Goal: Task Accomplishment & Management: Manage account settings

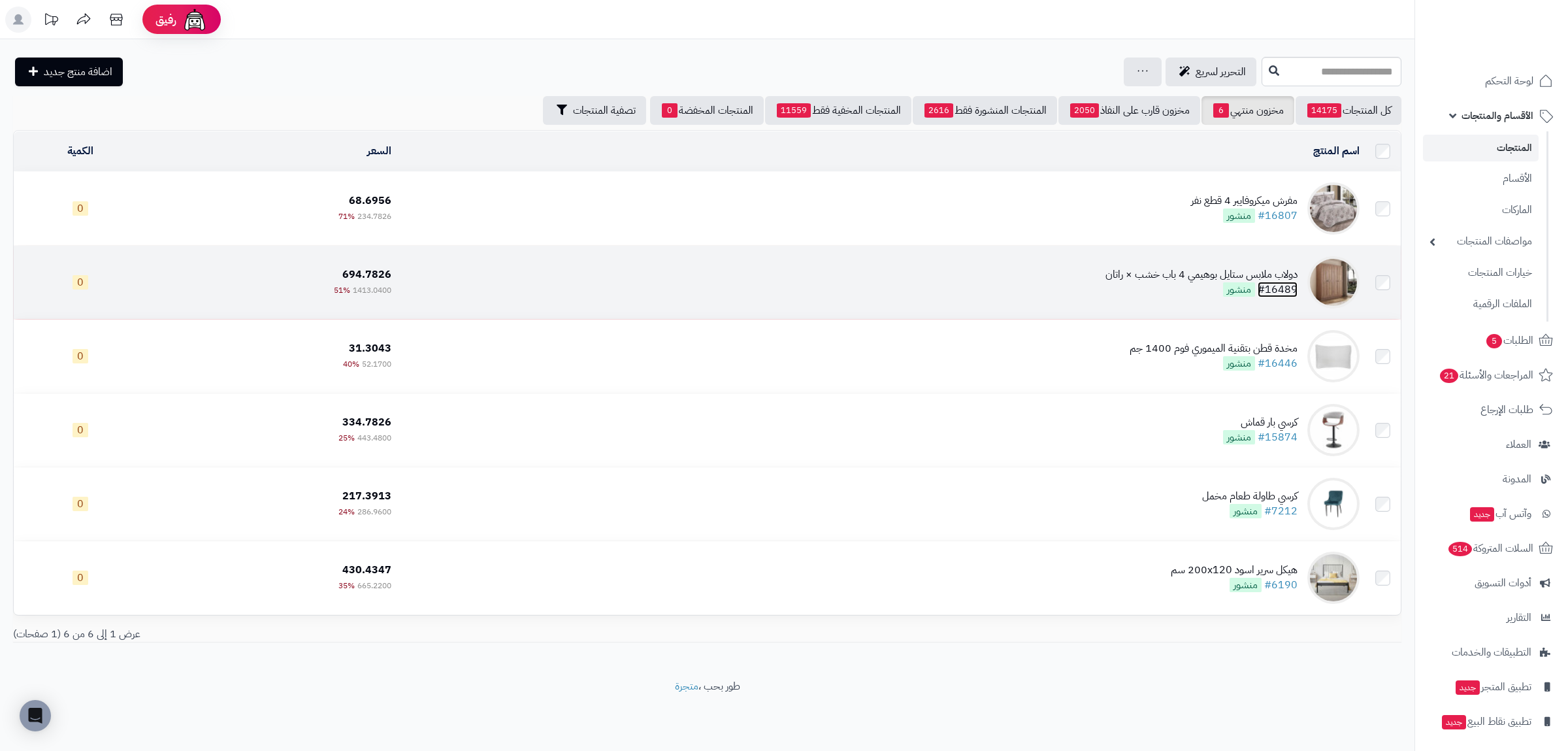
click at [1283, 290] on link "#16489" at bounding box center [1278, 290] width 40 height 16
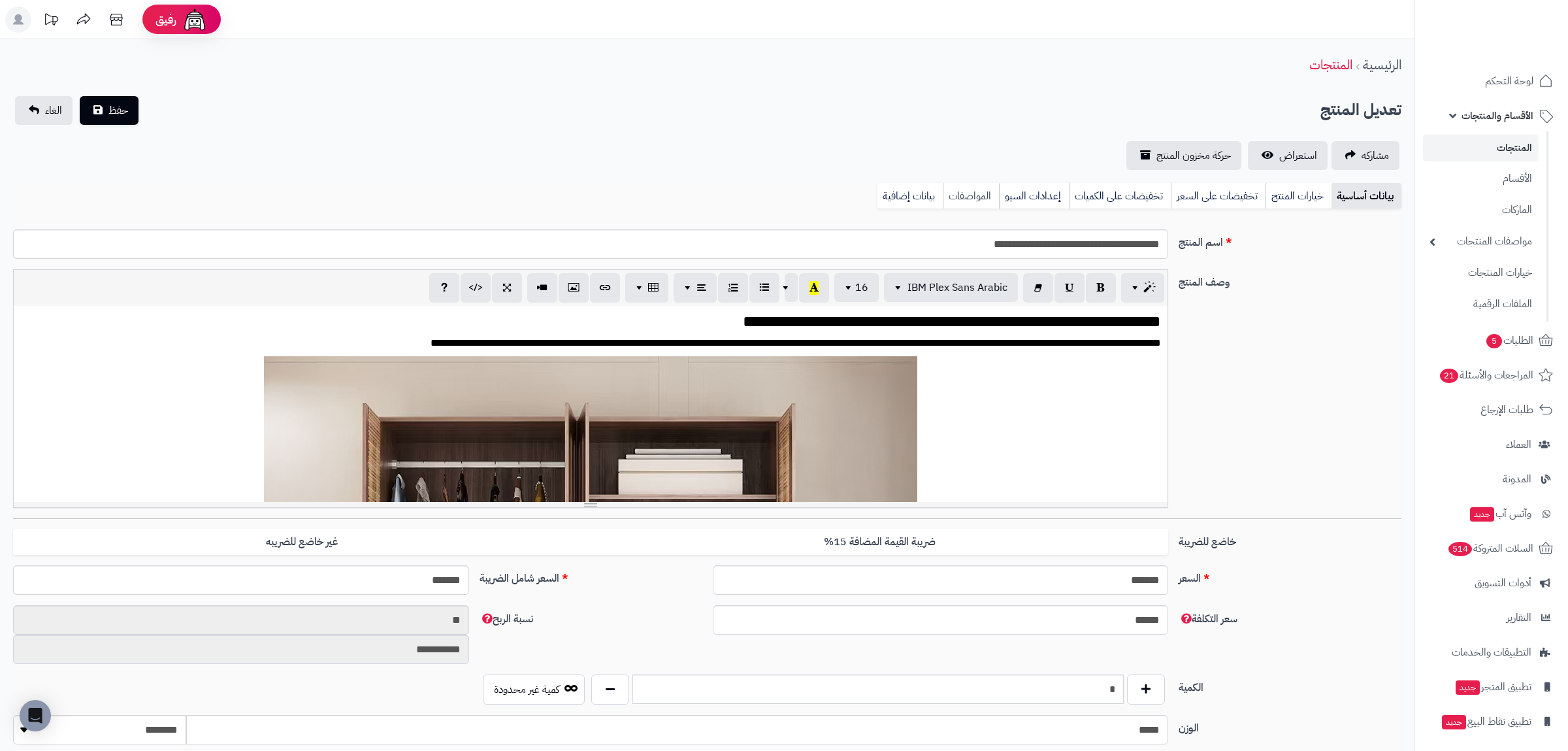
scroll to position [721, 0]
click at [915, 195] on link "بيانات إضافية" at bounding box center [910, 196] width 66 height 26
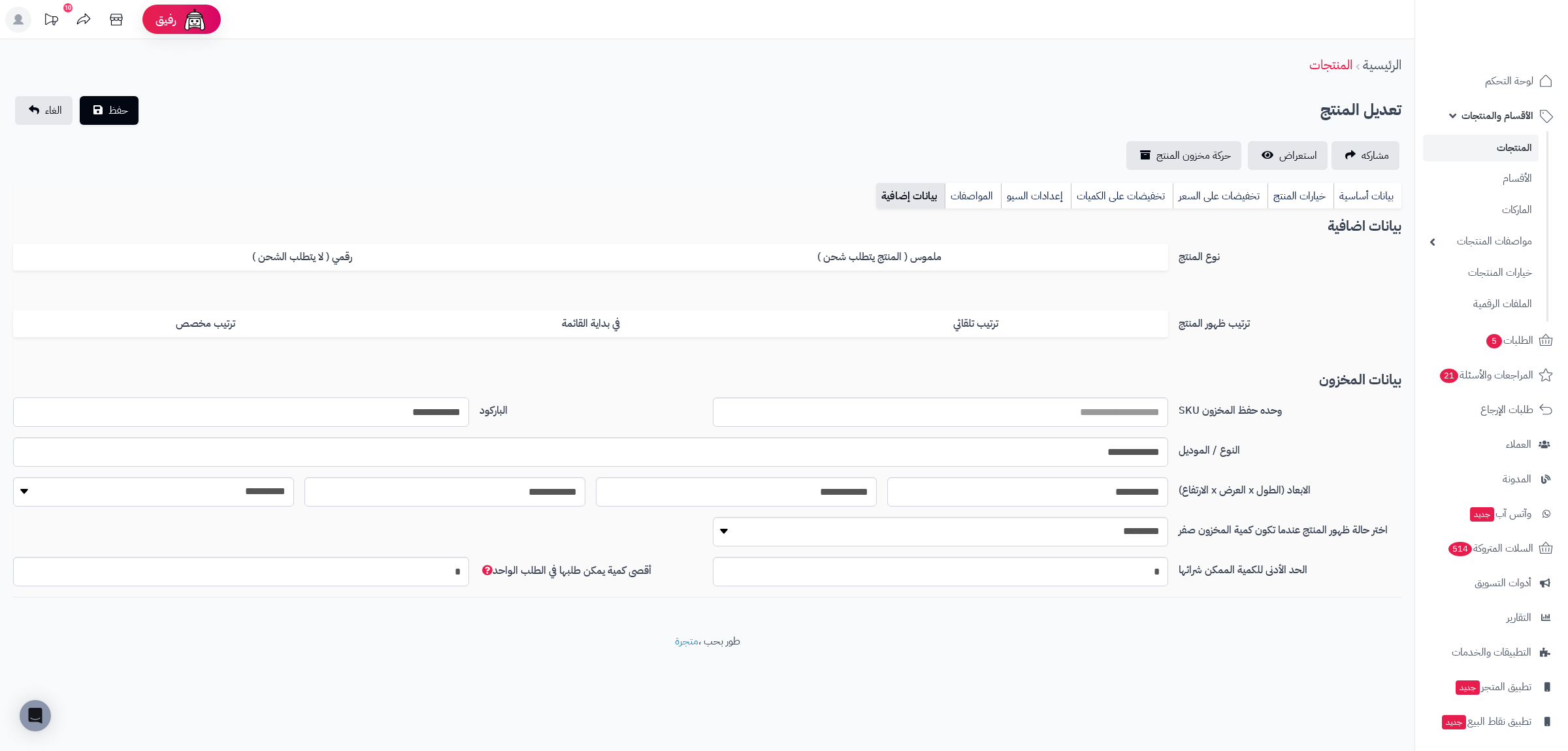
click at [452, 406] on input "**********" at bounding box center [241, 412] width 456 height 29
click at [1355, 190] on link "بيانات أساسية" at bounding box center [1367, 196] width 68 height 26
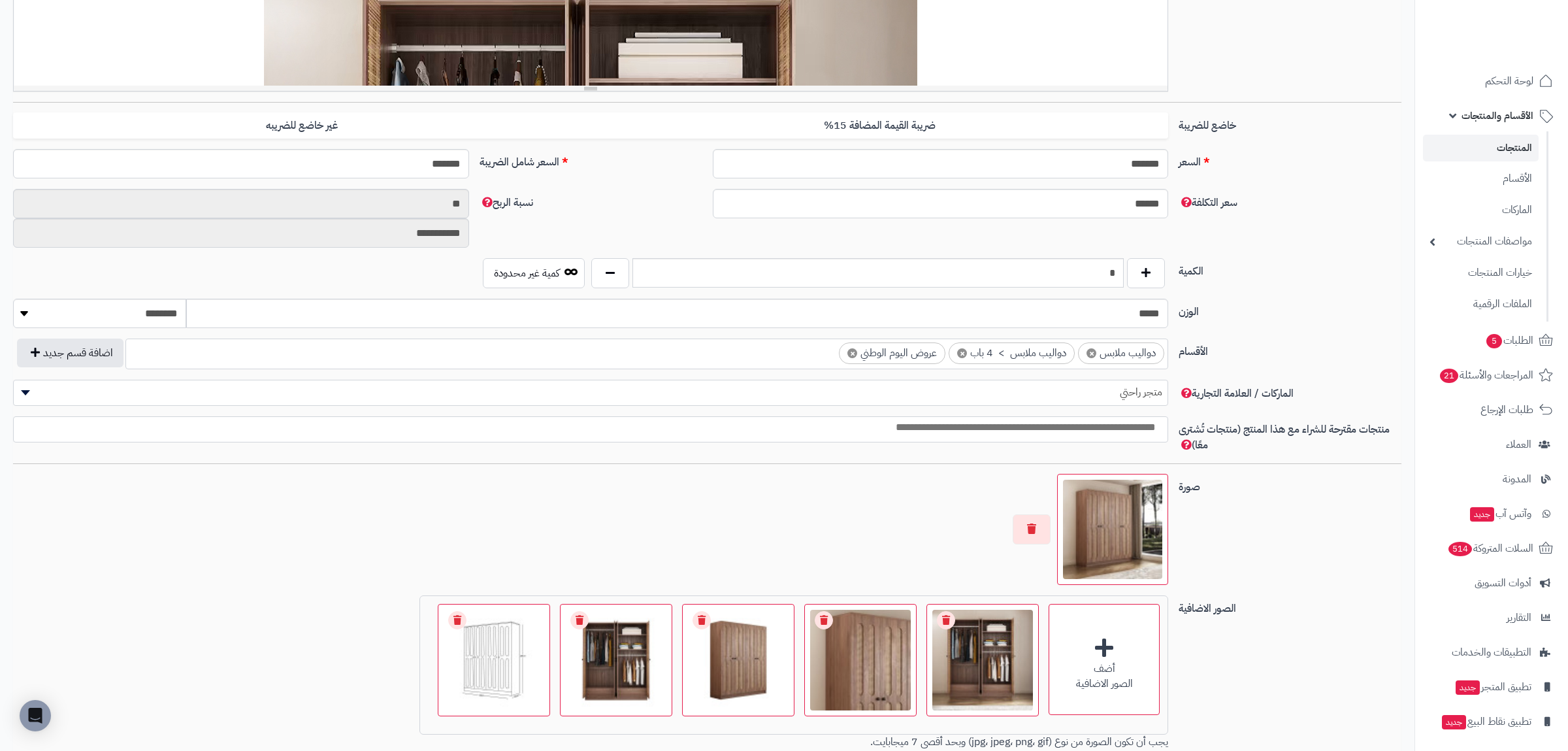
scroll to position [600, 0]
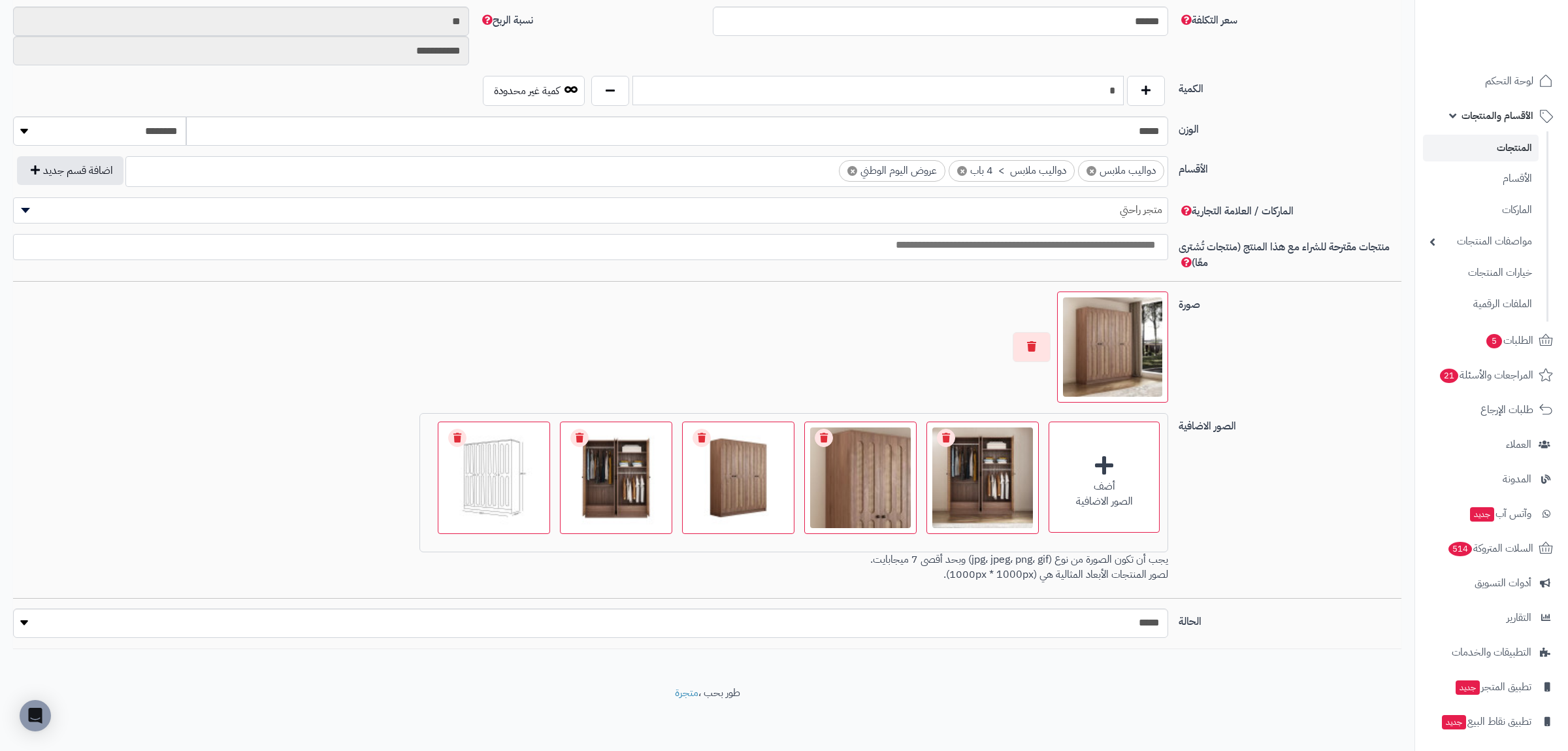
drag, startPoint x: 1107, startPoint y: 82, endPoint x: 1130, endPoint y: 87, distance: 23.5
click at [1123, 87] on input "*" at bounding box center [878, 91] width 491 height 29
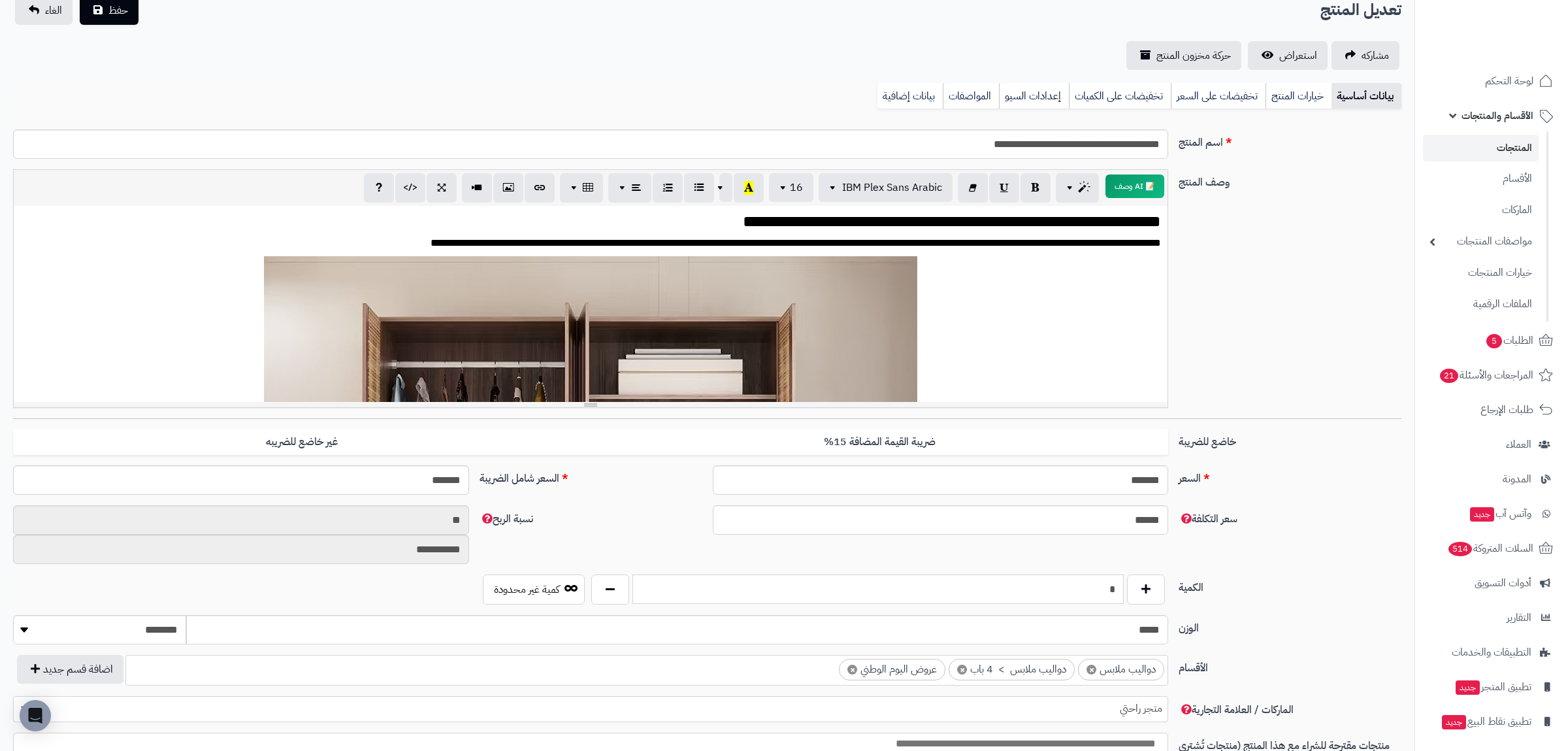
scroll to position [0, 0]
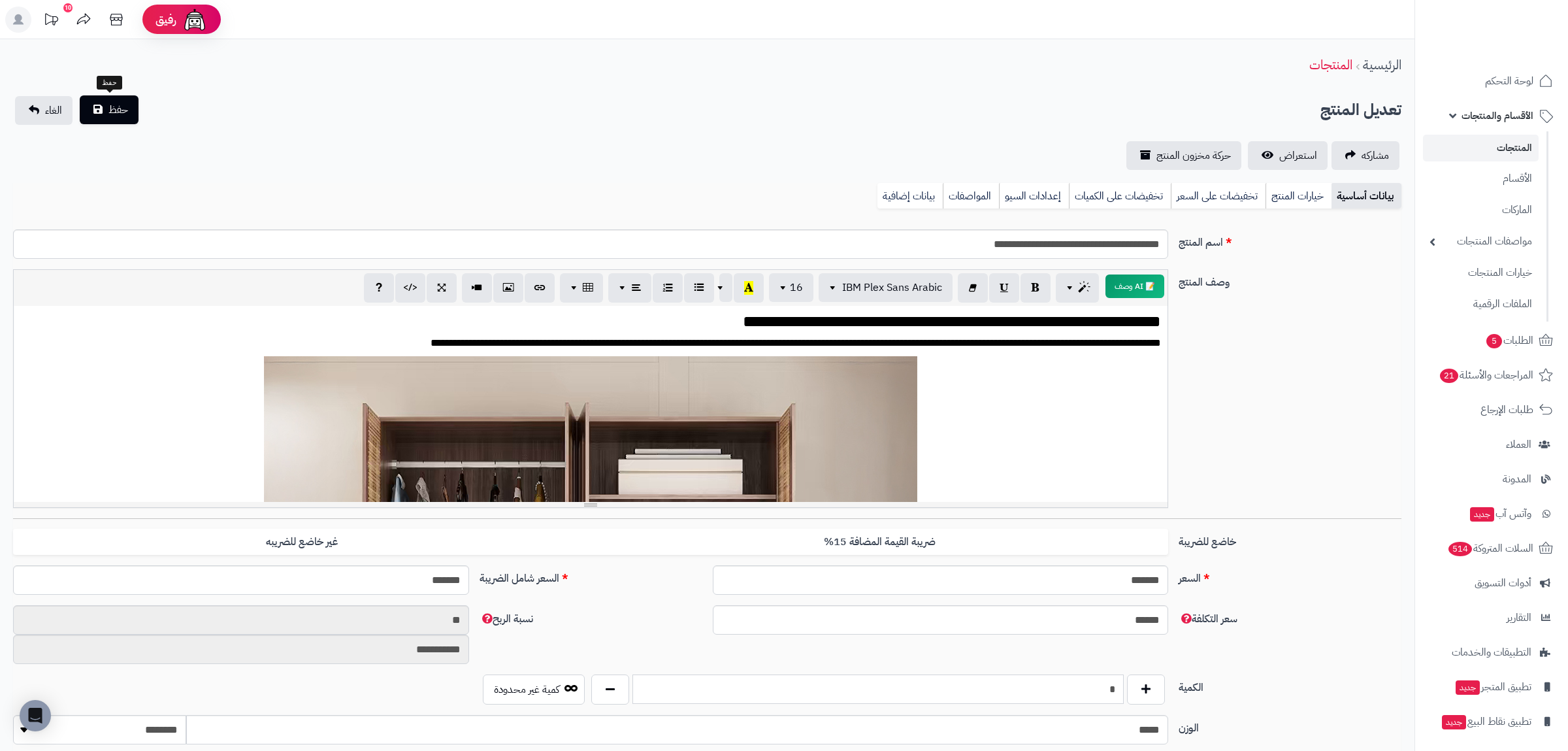
type input "*"
click at [105, 109] on button "حفظ" at bounding box center [109, 110] width 59 height 28
